Goal: Navigation & Orientation: Find specific page/section

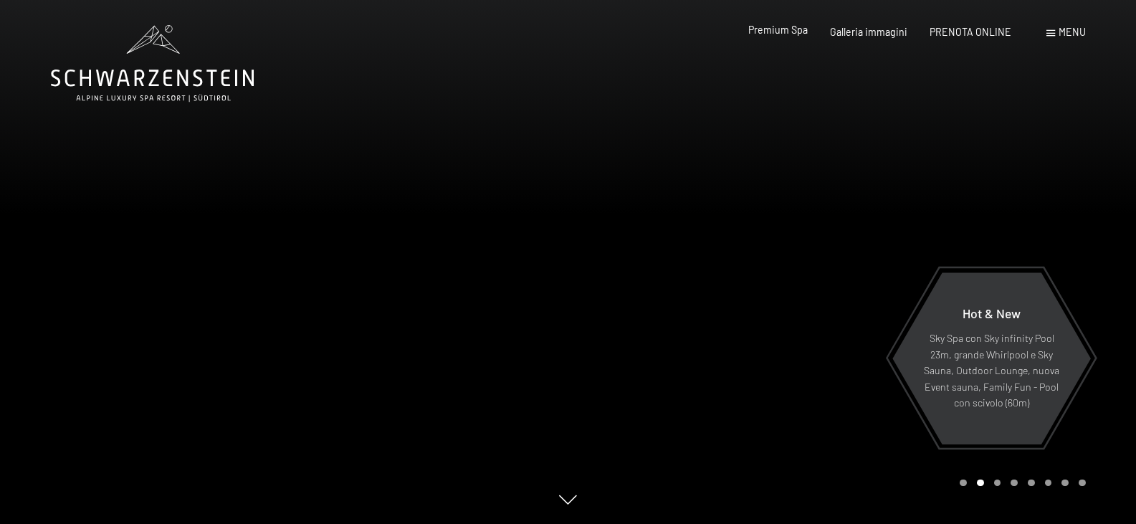
click at [808, 36] on span "Premium Spa" at bounding box center [777, 30] width 59 height 12
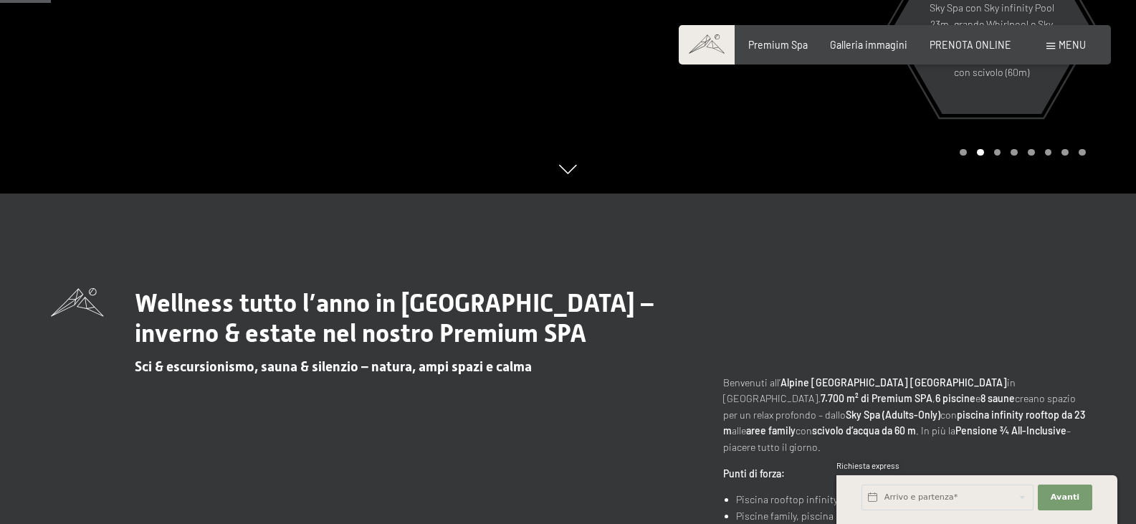
scroll to position [358, 0]
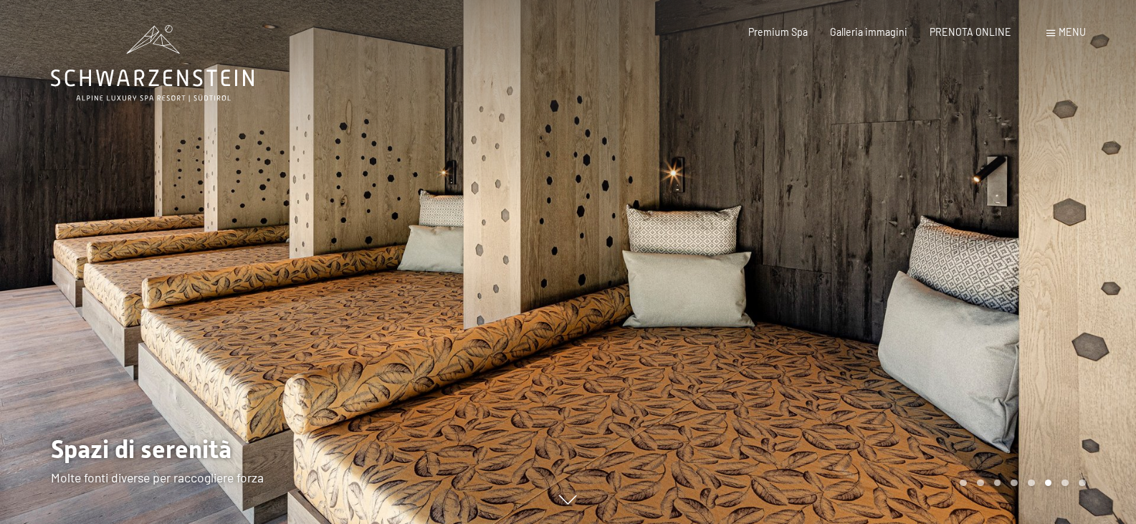
click at [1067, 30] on span "Menu" at bounding box center [1072, 32] width 27 height 12
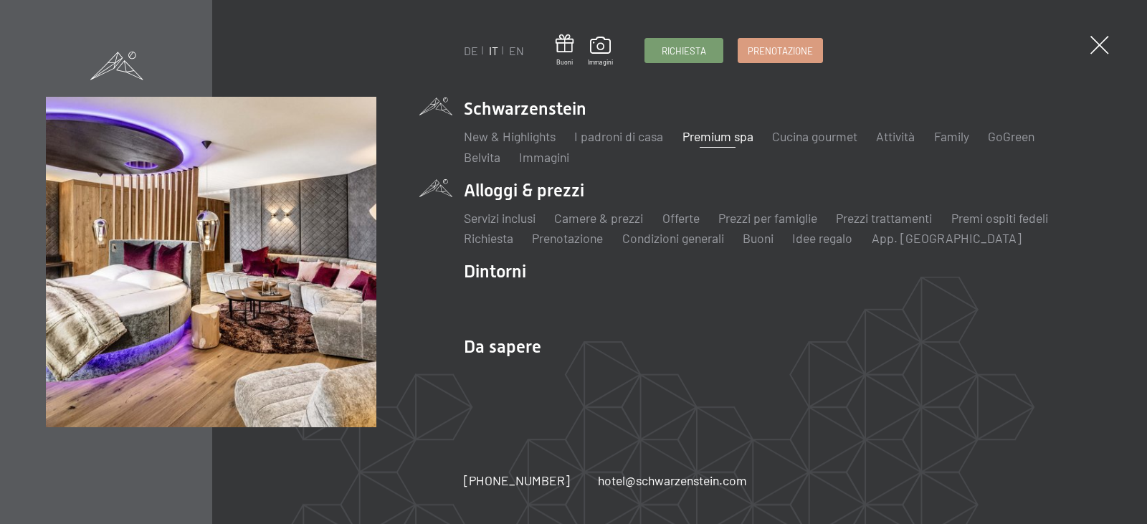
click at [536, 191] on li "Alloggi & prezzi Servizi inclusi Camere & prezzi Lista Offerte Lista Prezzi per…" at bounding box center [782, 212] width 637 height 69
click at [580, 216] on link "Camere & prezzi" at bounding box center [598, 218] width 89 height 16
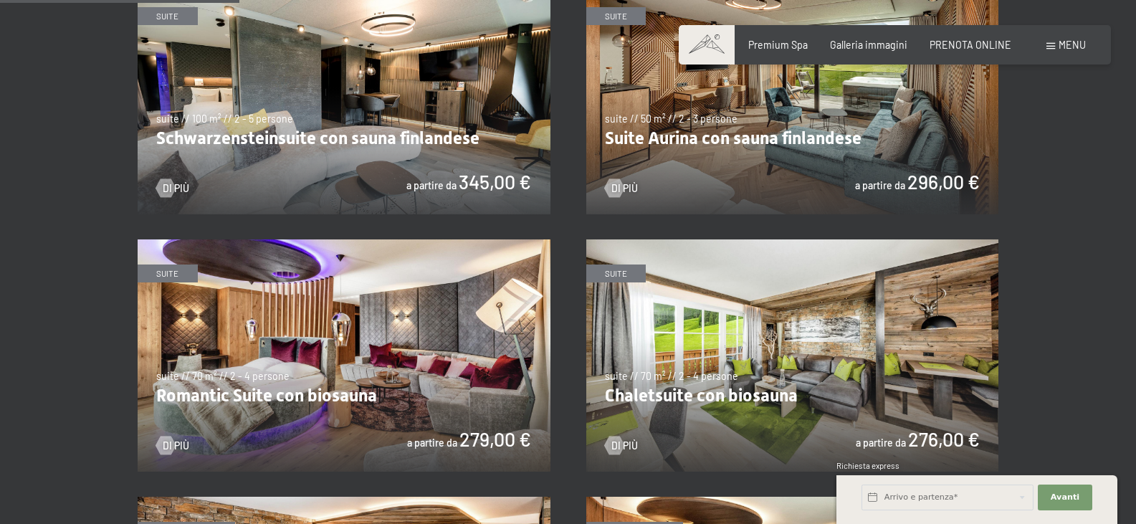
scroll to position [860, 0]
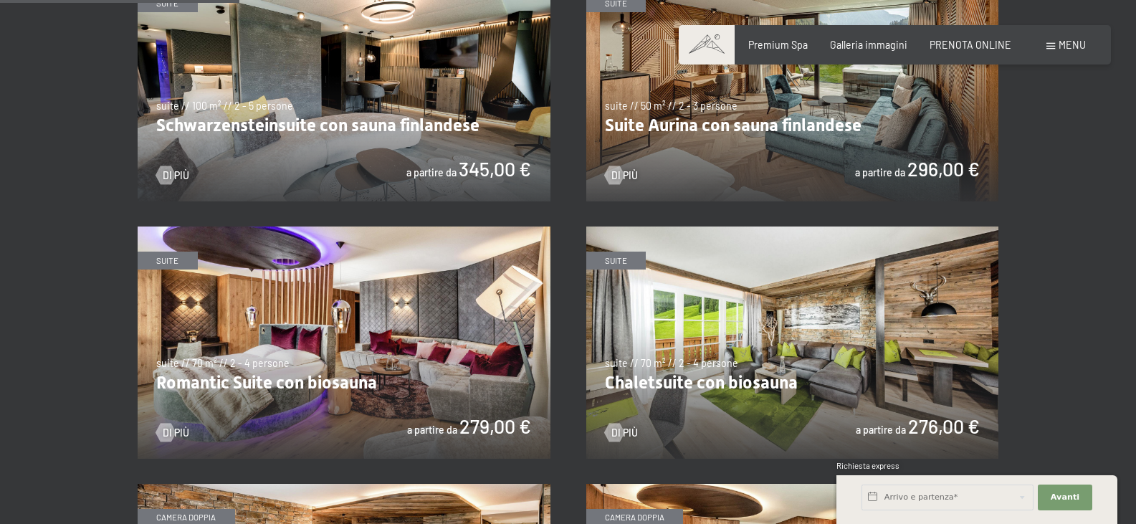
click at [416, 334] on img at bounding box center [344, 343] width 413 height 232
